Goal: Information Seeking & Learning: Learn about a topic

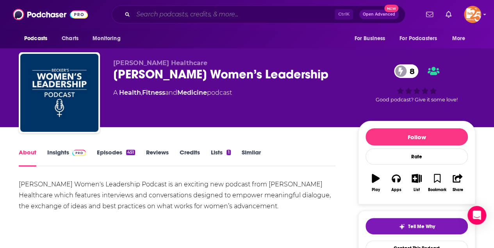
click at [177, 14] on input "Search podcasts, credits, & more..." at bounding box center [234, 14] width 202 height 12
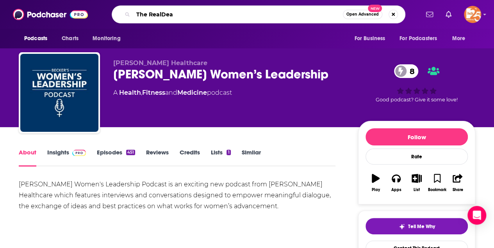
type input "The RealDeal"
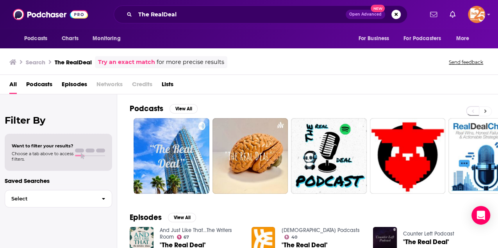
click at [484, 109] on icon at bounding box center [485, 111] width 3 height 5
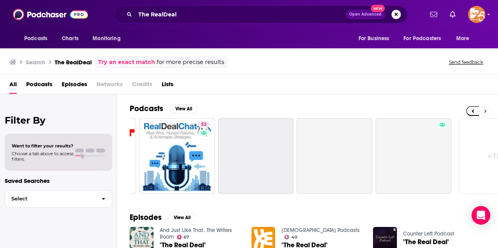
scroll to position [0, 349]
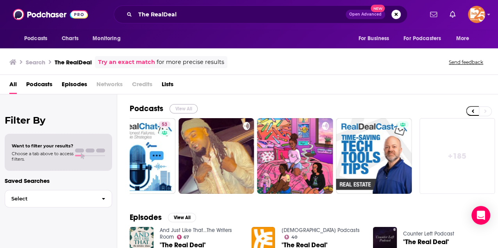
click at [187, 105] on button "View All" at bounding box center [184, 108] width 28 height 9
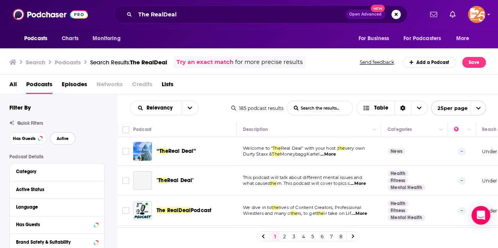
click at [62, 141] on span "Active" at bounding box center [63, 139] width 12 height 4
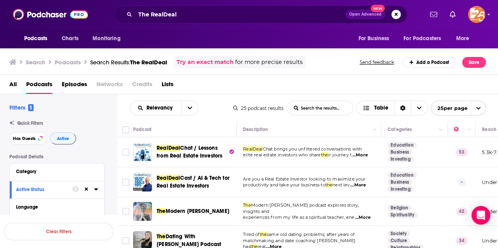
click at [368, 154] on span "...More" at bounding box center [360, 155] width 16 height 6
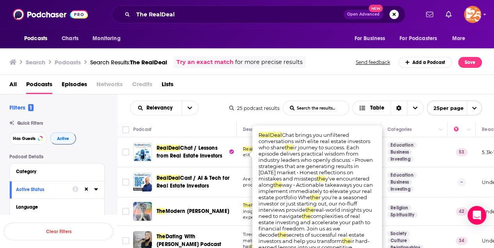
click at [243, 81] on div "All Podcasts Episodes Networks Credits Lists" at bounding box center [248, 86] width 479 height 16
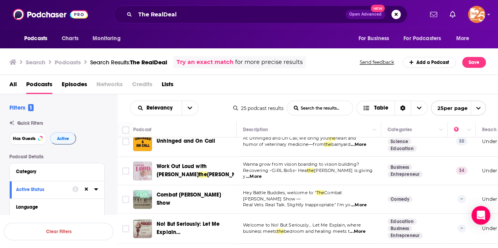
scroll to position [625, 0]
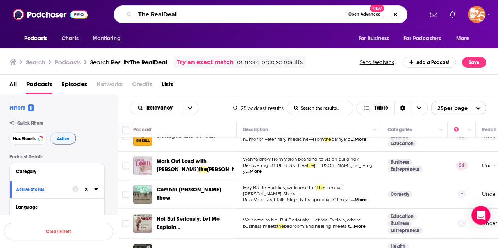
drag, startPoint x: 181, startPoint y: 16, endPoint x: 120, endPoint y: 12, distance: 61.9
click at [120, 12] on div "The RealDeal Open Advanced New" at bounding box center [261, 14] width 294 height 18
type input "Deconstruct"
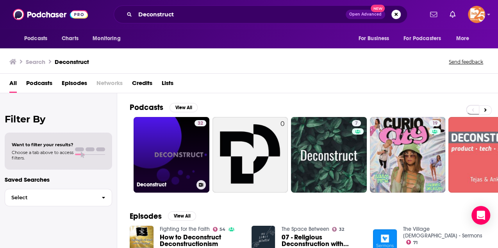
click at [159, 136] on link "32 Deconstruct" at bounding box center [172, 155] width 76 height 76
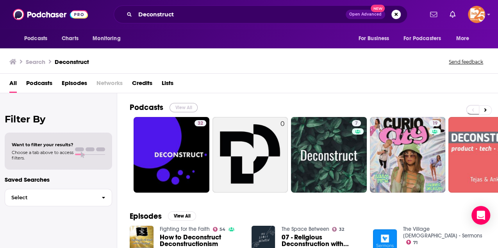
click at [180, 105] on button "View All" at bounding box center [184, 107] width 28 height 9
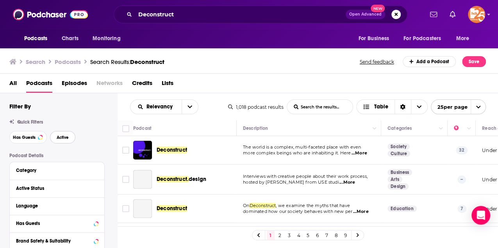
click at [66, 139] on span "Active" at bounding box center [63, 138] width 12 height 4
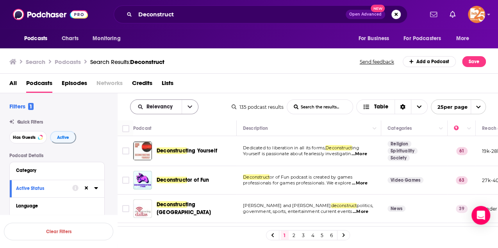
click at [189, 107] on icon "open menu" at bounding box center [189, 107] width 5 height 3
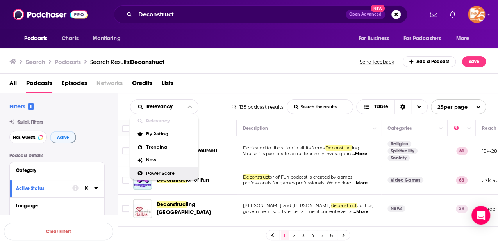
click at [159, 171] on span "Power Score" at bounding box center [169, 173] width 46 height 4
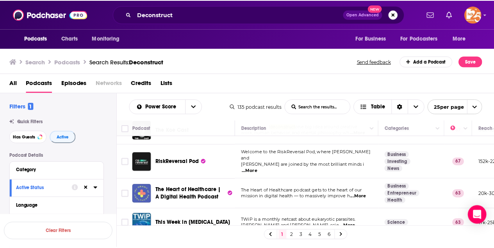
scroll to position [55, 0]
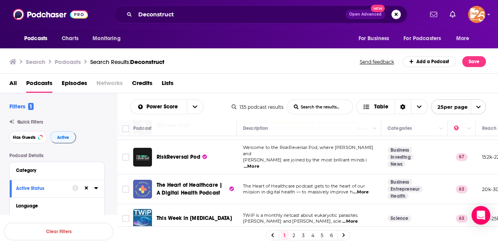
click at [259, 164] on span "...More" at bounding box center [252, 167] width 16 height 6
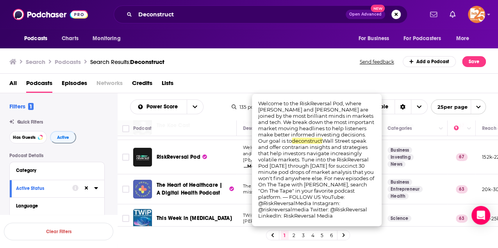
click at [247, 74] on div "All Podcasts Episodes Networks Credits Lists" at bounding box center [249, 84] width 498 height 20
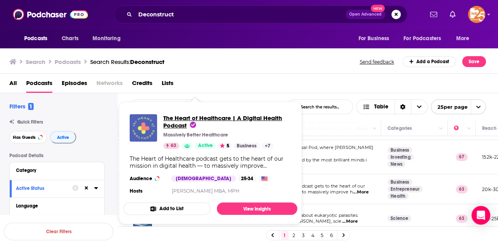
drag, startPoint x: 204, startPoint y: 117, endPoint x: 178, endPoint y: 127, distance: 28.1
click at [178, 127] on span "The Heart of Healthcare | A Digital Health Podcast" at bounding box center [222, 121] width 119 height 15
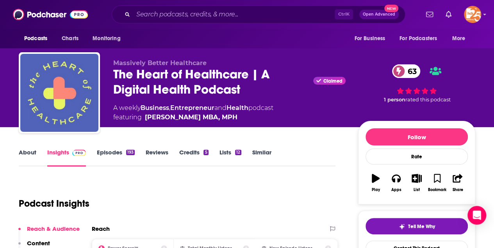
click at [29, 152] on link "About" at bounding box center [28, 158] width 18 height 18
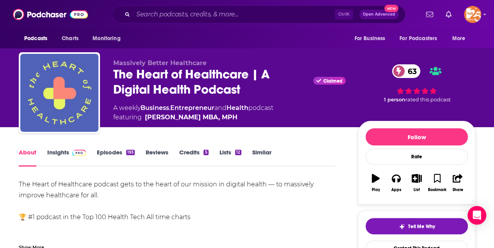
click at [62, 153] on link "Insights" at bounding box center [66, 158] width 39 height 18
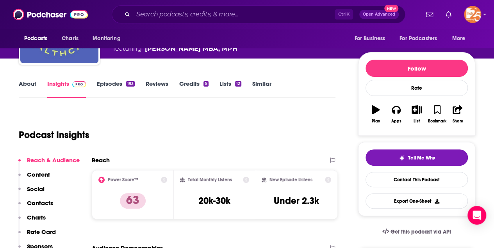
scroll to position [59, 0]
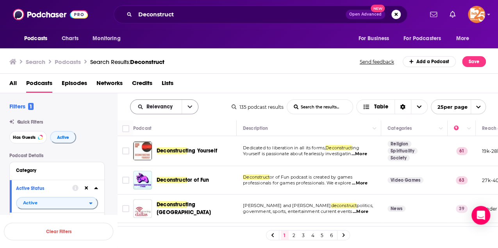
click at [191, 105] on icon "open menu" at bounding box center [189, 106] width 5 height 5
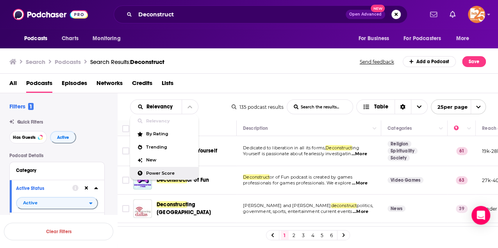
click at [167, 171] on span "Power Score" at bounding box center [169, 173] width 46 height 4
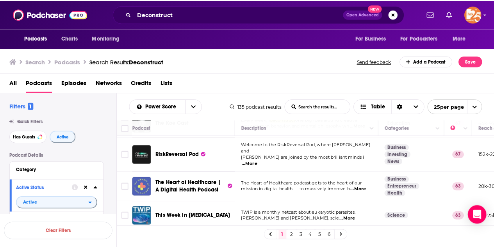
scroll to position [50, 0]
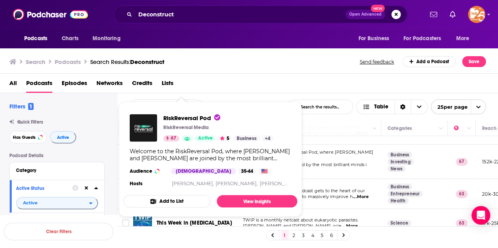
click at [184, 159] on div "Welcome to the RiskReversal Pod, where [PERSON_NAME] and [PERSON_NAME] are join…" at bounding box center [210, 155] width 161 height 14
click at [183, 118] on span "RiskReversal Pod" at bounding box center [191, 117] width 57 height 7
